Goal: Transaction & Acquisition: Purchase product/service

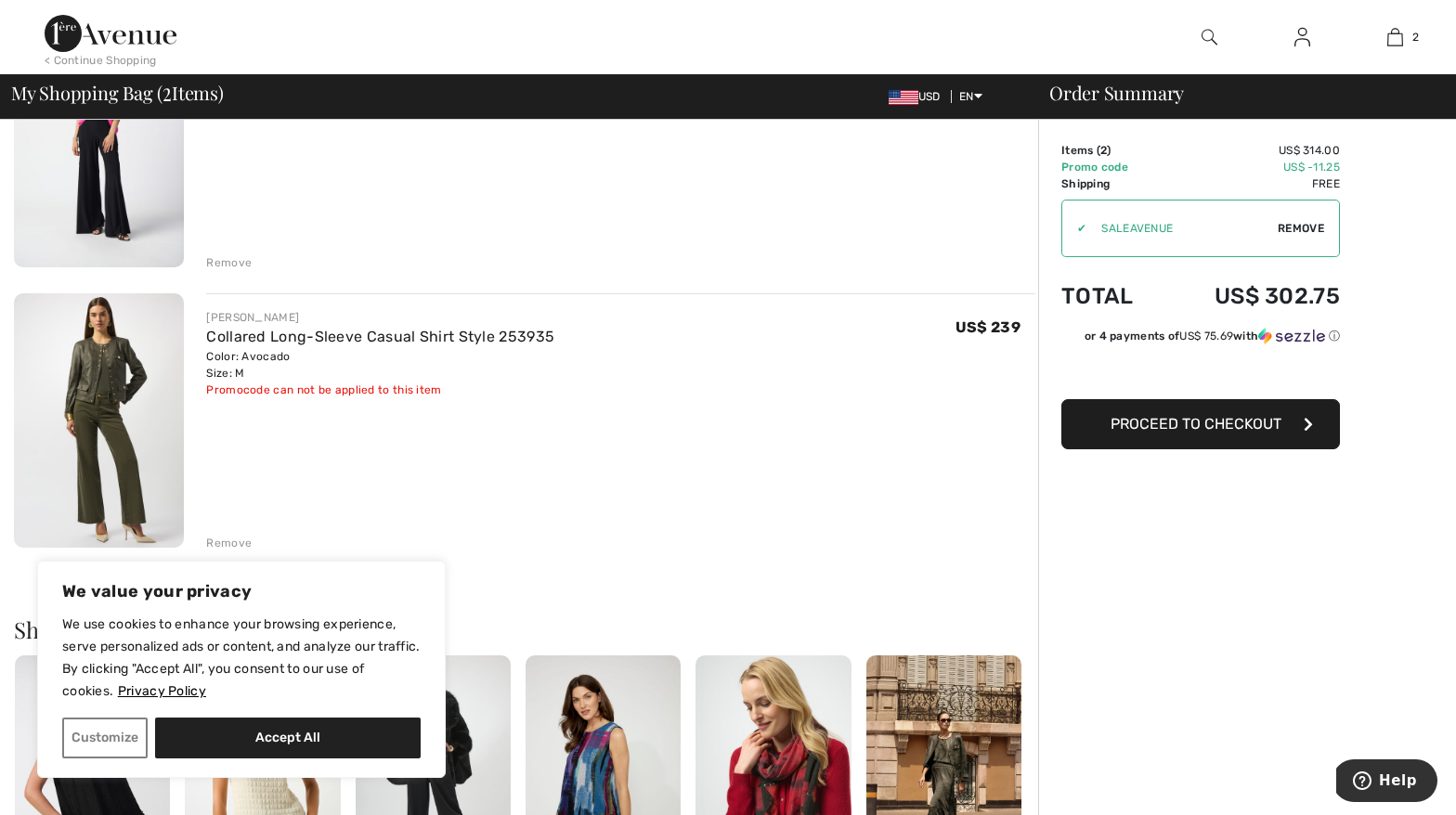
scroll to position [268, 0]
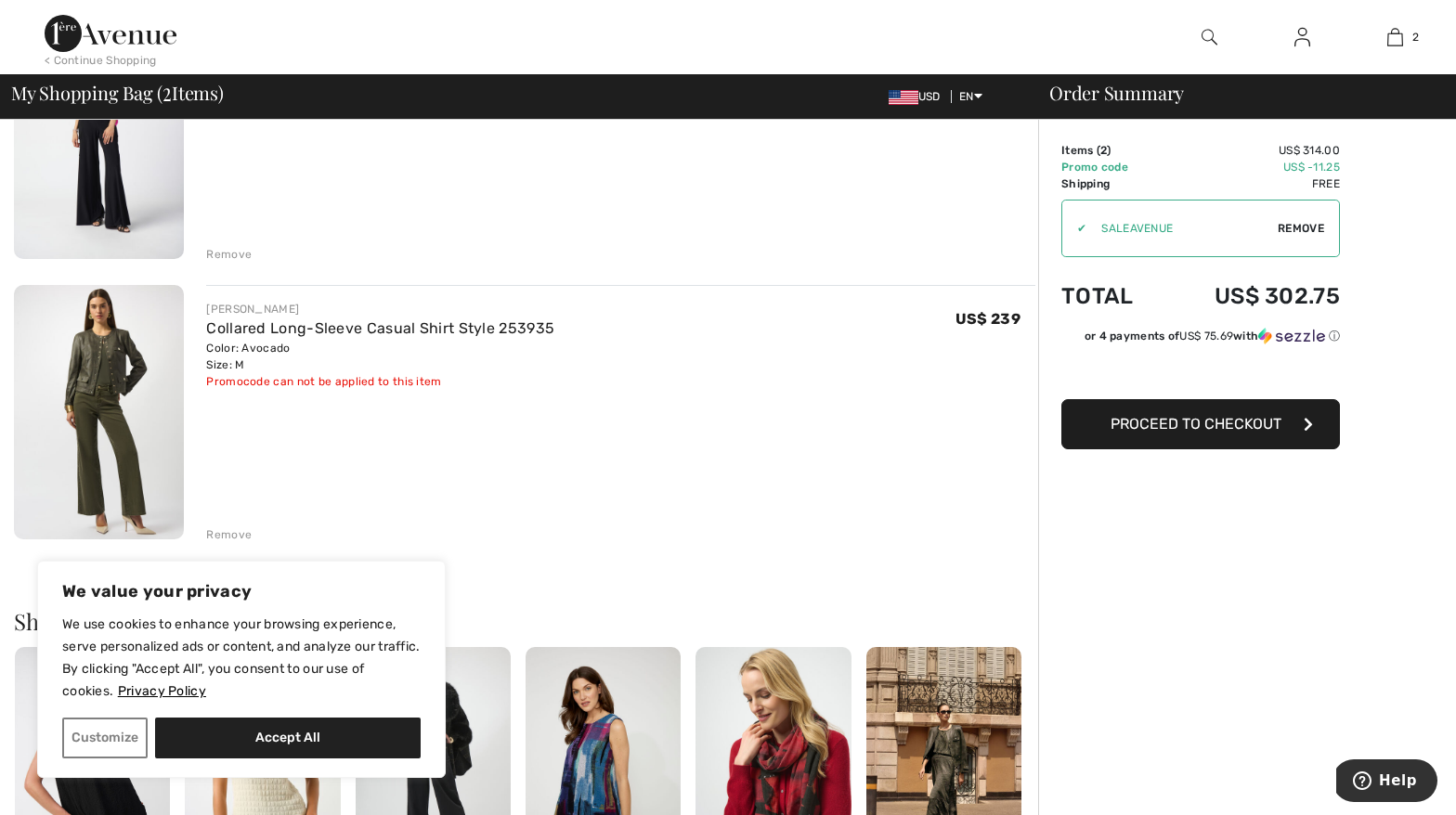
click at [89, 358] on img at bounding box center [99, 412] width 170 height 255
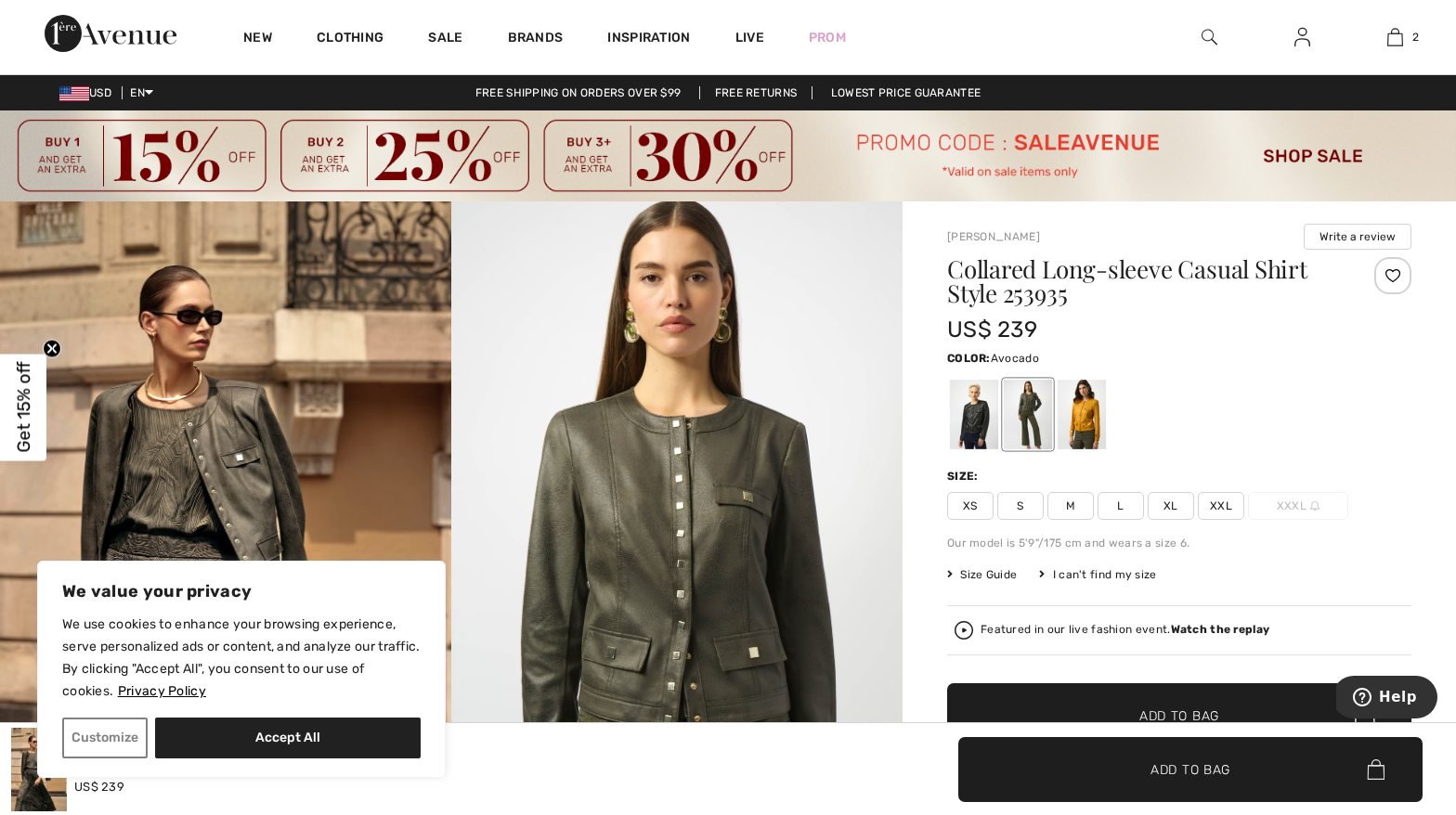
click at [1209, 36] on img at bounding box center [1209, 37] width 16 height 22
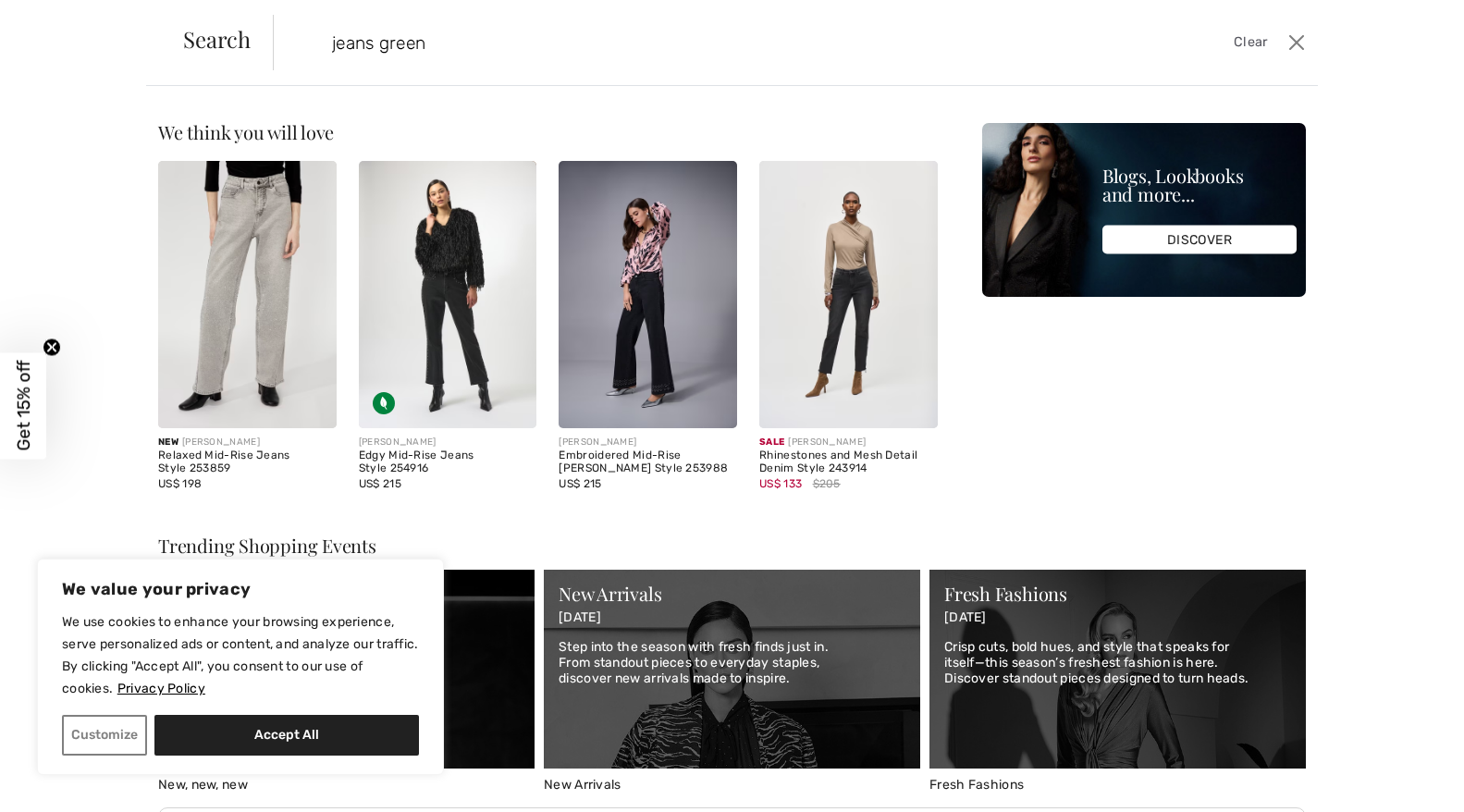
type input "jeans green"
